Goal: Check status

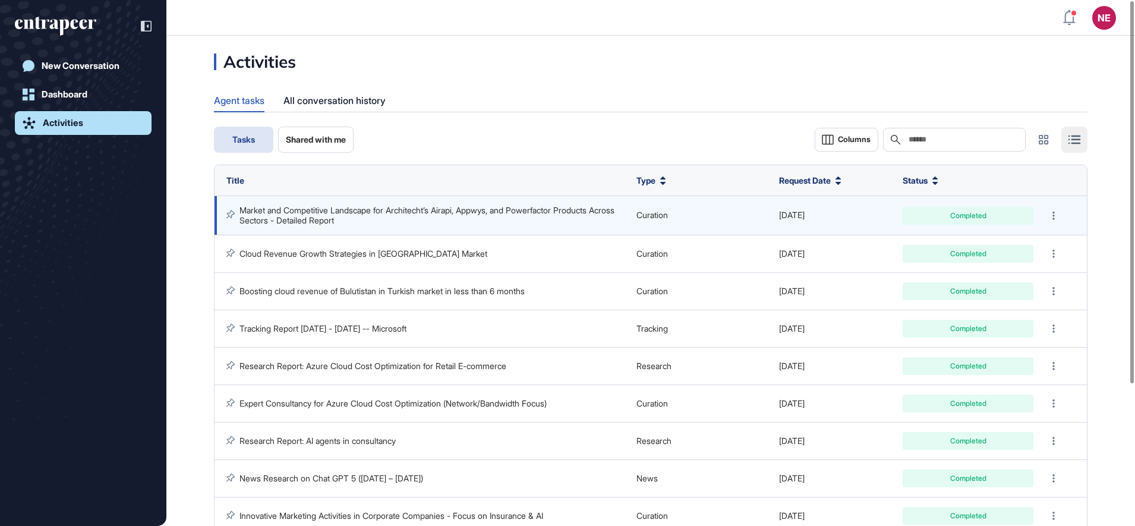
scroll to position [1, 1]
click at [402, 214] on link "Market and Competitive Landscape for Architecht’s Airapi, Appwys, and Powerfact…" at bounding box center [428, 215] width 377 height 20
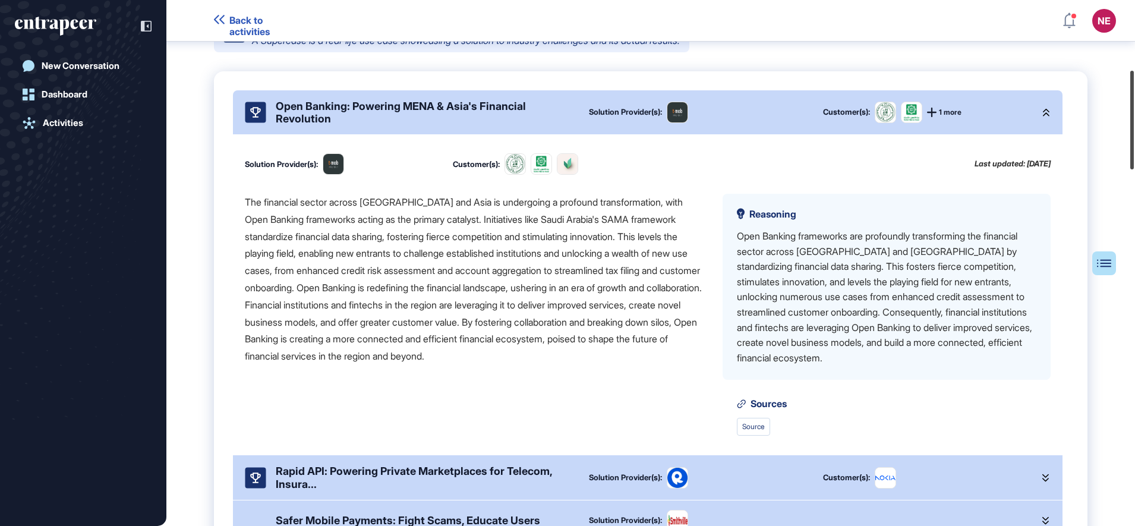
scroll to position [391, 0]
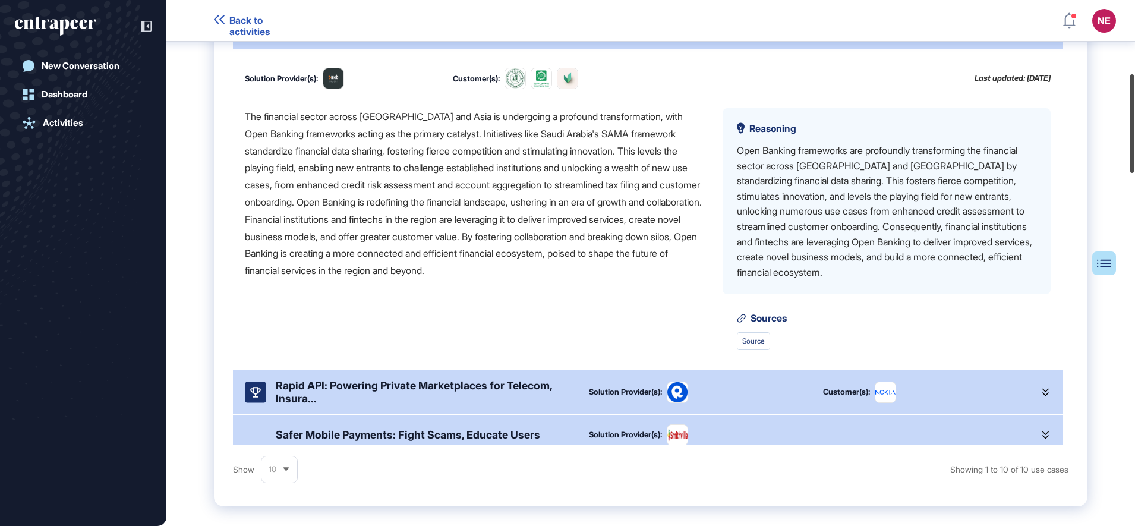
drag, startPoint x: 1133, startPoint y: 70, endPoint x: 1130, endPoint y: 143, distance: 73.2
click at [1131, 143] on div at bounding box center [1133, 123] width 4 height 99
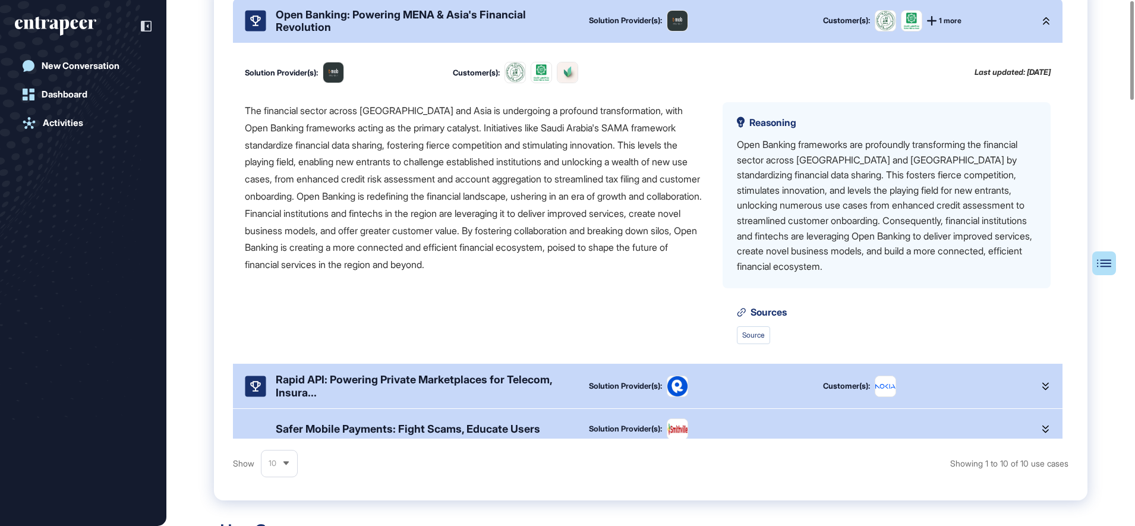
scroll to position [0, 0]
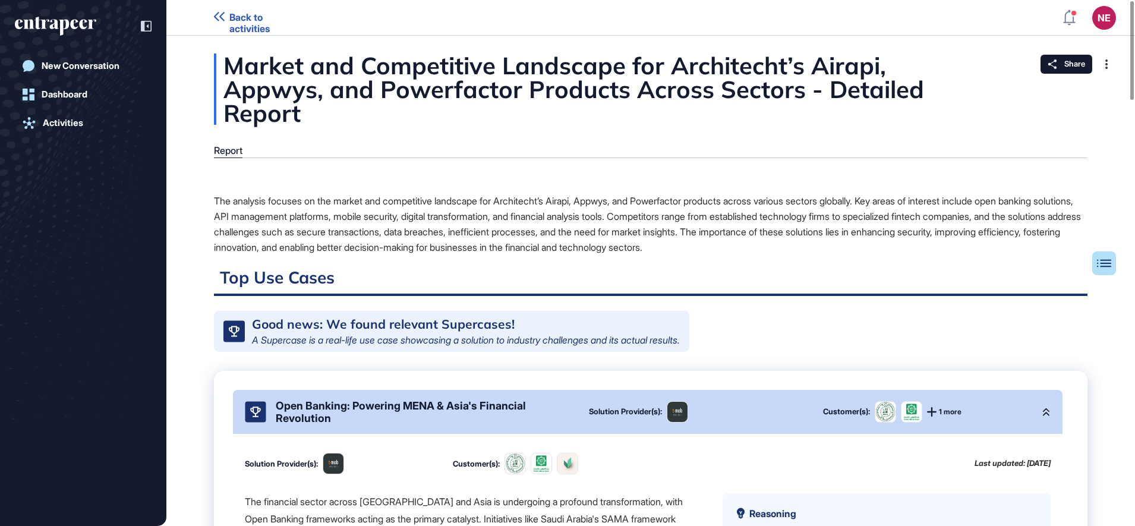
click at [219, 19] on icon at bounding box center [219, 17] width 11 height 10
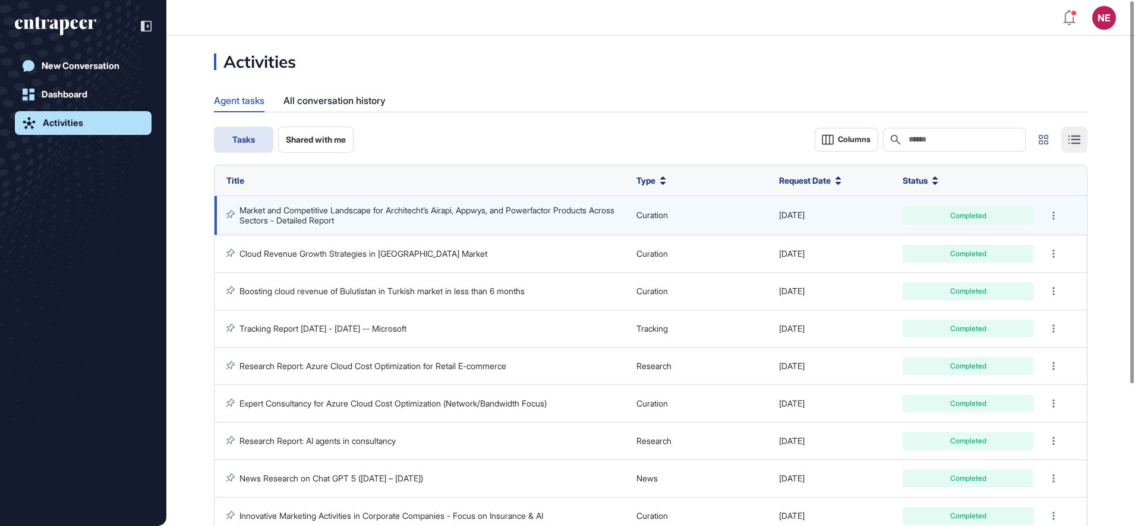
click at [350, 208] on link "Market and Competitive Landscape for Architecht’s Airapi, Appwys, and Powerfact…" at bounding box center [428, 215] width 377 height 20
